Goal: Information Seeking & Learning: Learn about a topic

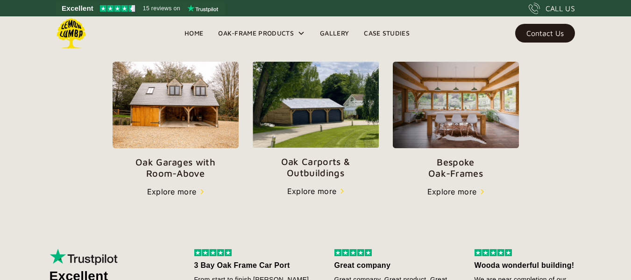
scroll to position [327, 0]
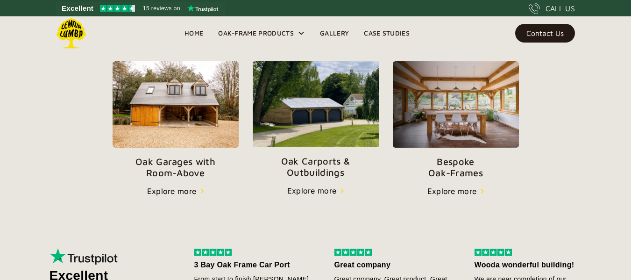
click at [306, 165] on p "Oak Carports & Outbuildings" at bounding box center [316, 167] width 126 height 22
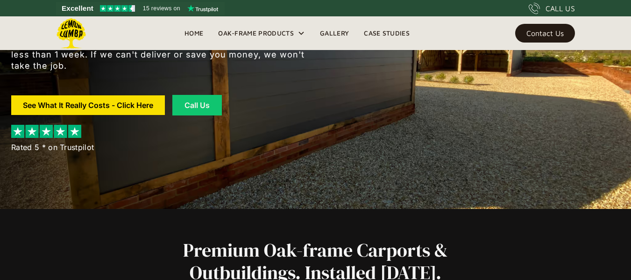
scroll to position [98, 0]
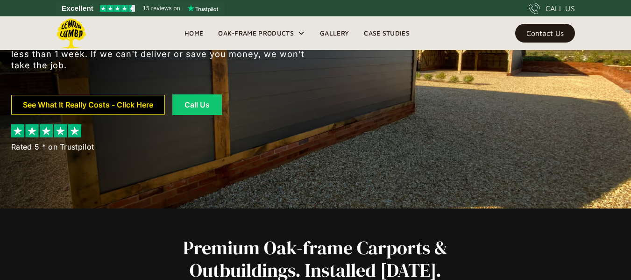
click at [145, 102] on link "See What It Really Costs - Click Here" at bounding box center [88, 105] width 154 height 20
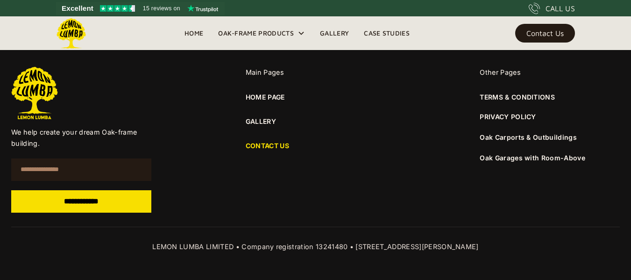
scroll to position [748, 0]
drag, startPoint x: 456, startPoint y: 248, endPoint x: 492, endPoint y: 248, distance: 36.4
click at [492, 248] on div "LEMON LUMBA LIMITED • Company registration 13241480 • [STREET_ADDRESS][PERSON_N…" at bounding box center [315, 246] width 609 height 11
click at [194, 32] on link "Home" at bounding box center [194, 33] width 34 height 14
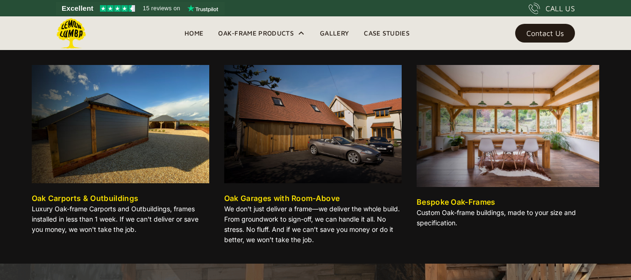
scroll to position [33, 0]
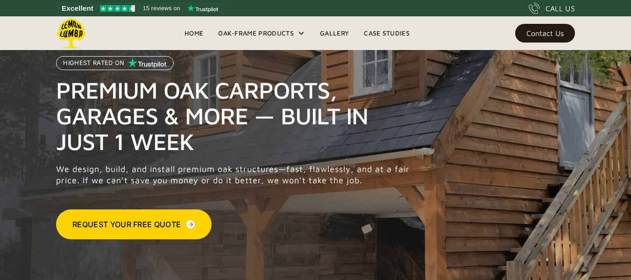
click at [548, 29] on link "Contact Us" at bounding box center [545, 33] width 60 height 19
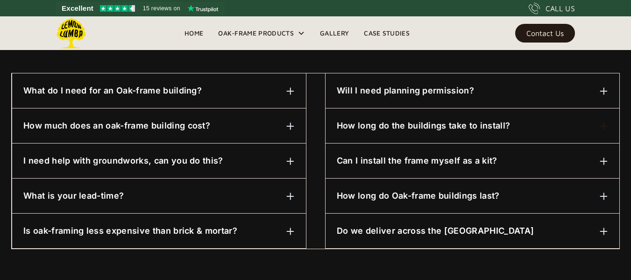
scroll to position [491, 0]
click at [105, 196] on h6 "What is your lead-time?" at bounding box center [73, 195] width 100 height 12
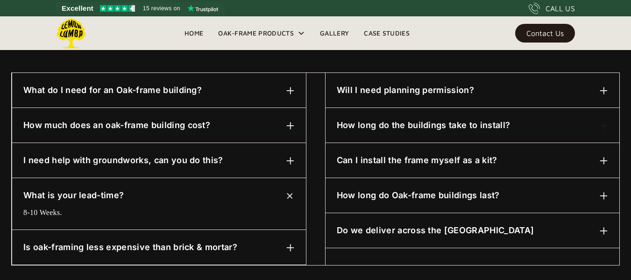
click at [103, 245] on h6 "Is oak-framing less expensive than brick & mortar?" at bounding box center [130, 247] width 214 height 12
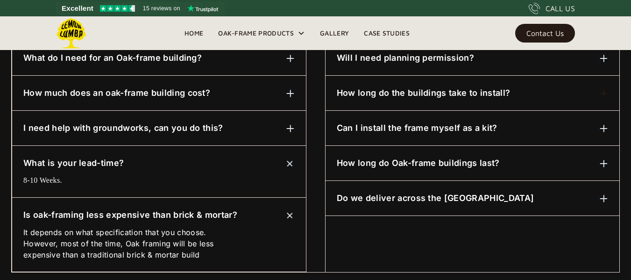
scroll to position [523, 0]
click at [392, 198] on h6 "Do we deliver across the UK" at bounding box center [435, 198] width 197 height 12
click at [399, 162] on h6 "How long do Oak-frame buildings last?" at bounding box center [418, 163] width 163 height 12
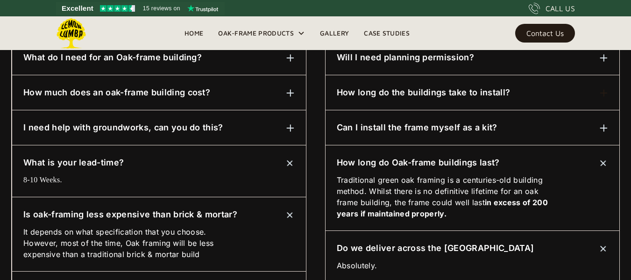
click at [400, 127] on h6 "Can I install the frame myself as a kit?" at bounding box center [417, 127] width 161 height 12
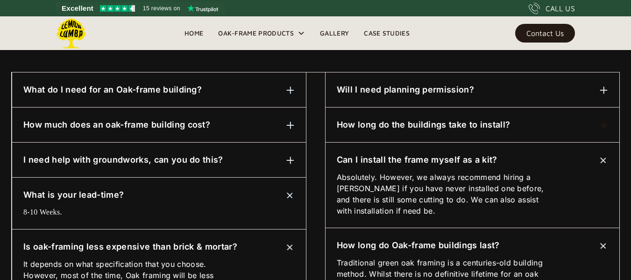
scroll to position [491, 0]
click at [420, 123] on h6 "How long do the buildings take to install?" at bounding box center [423, 125] width 173 height 12
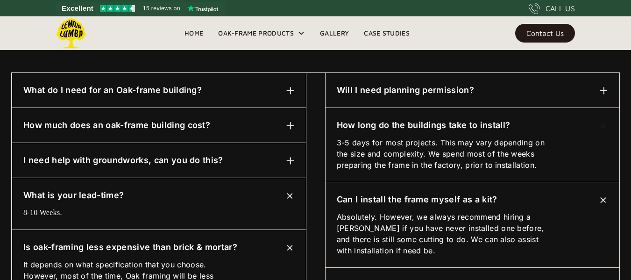
click at [407, 87] on h6 "Will I need planning permission?" at bounding box center [405, 90] width 137 height 12
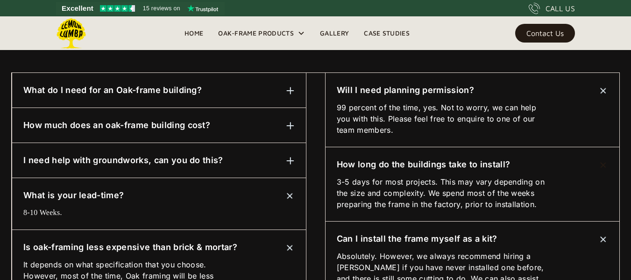
click at [133, 90] on h6 "What do I need for an Oak-frame building?" at bounding box center [112, 90] width 178 height 12
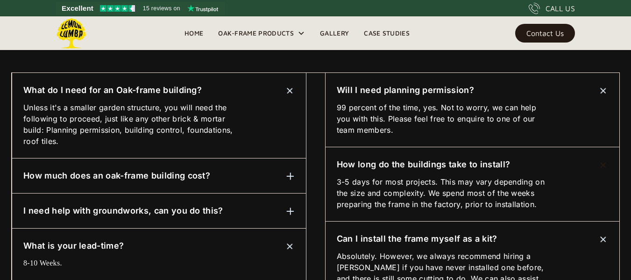
click at [124, 175] on h6 "How much does an oak-frame building cost?" at bounding box center [116, 176] width 187 height 12
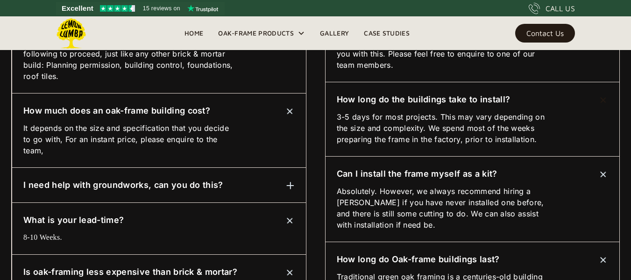
scroll to position [556, 0]
click at [132, 184] on h6 "I need help with groundworks, can you do this?" at bounding box center [123, 184] width 200 height 12
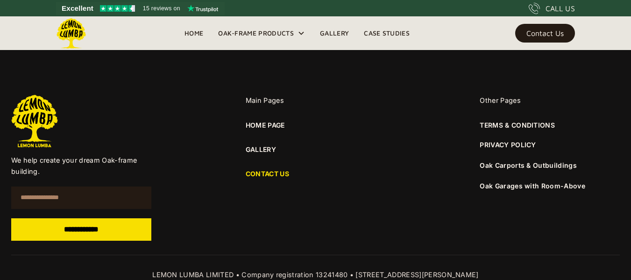
scroll to position [916, 0]
click at [520, 164] on link "Oak Carports & Outbuildings" at bounding box center [528, 165] width 97 height 8
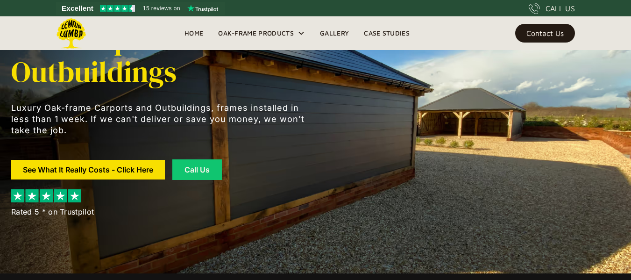
scroll to position [33, 0]
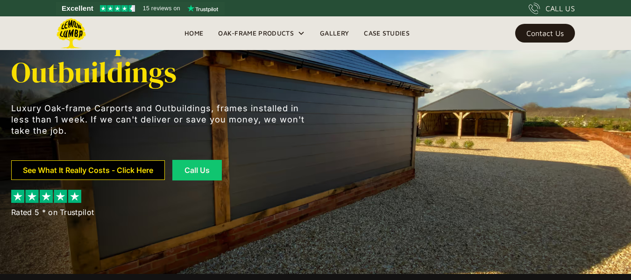
click at [103, 167] on link "See What It Really Costs - Click Here" at bounding box center [88, 170] width 154 height 20
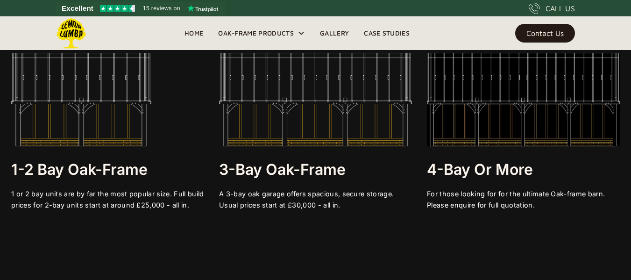
scroll to position [1734, 0]
click at [91, 112] on img at bounding box center [81, 98] width 140 height 93
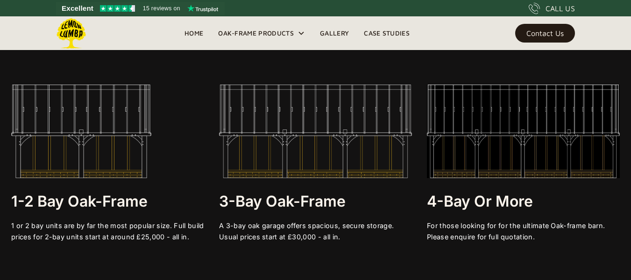
scroll to position [1701, 0]
click at [85, 136] on img at bounding box center [81, 131] width 140 height 93
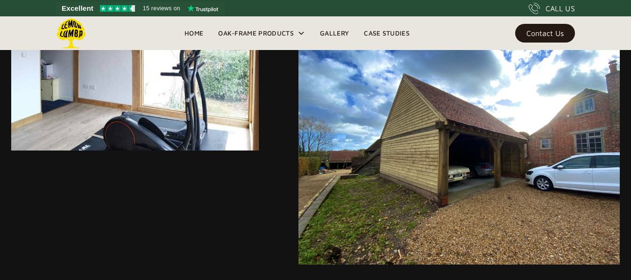
scroll to position [2355, 0]
